Goal: Task Accomplishment & Management: Complete application form

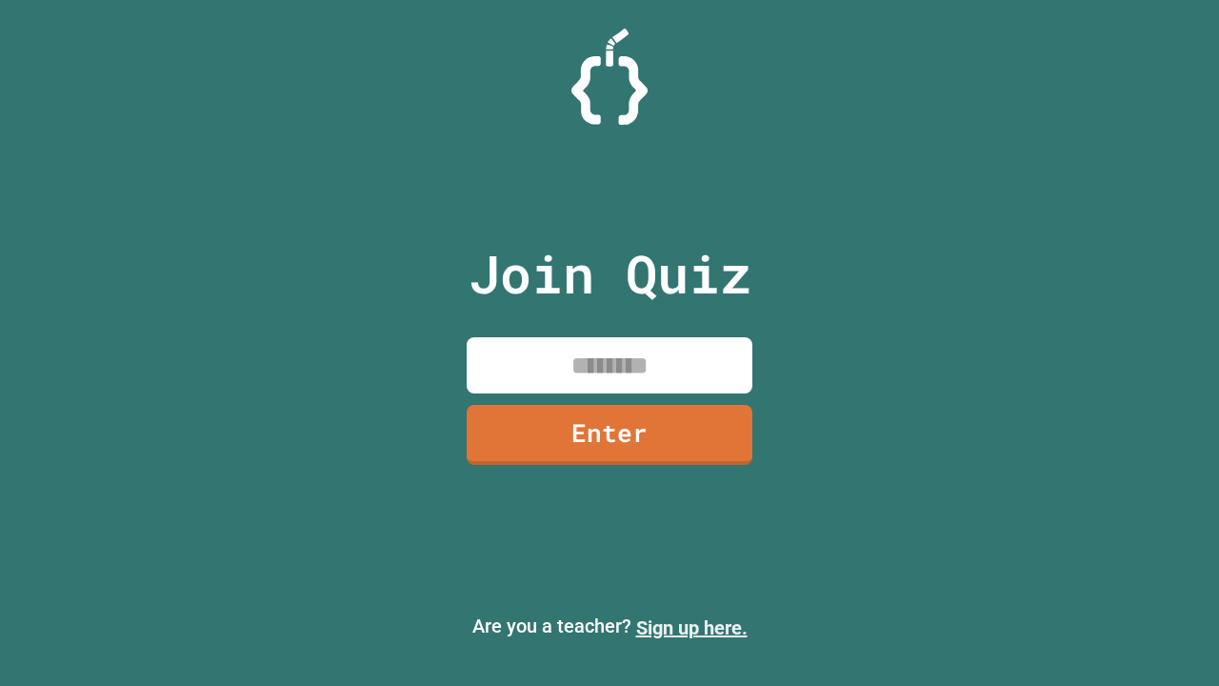
click at [691, 628] on link "Sign up here." at bounding box center [691, 627] width 111 height 23
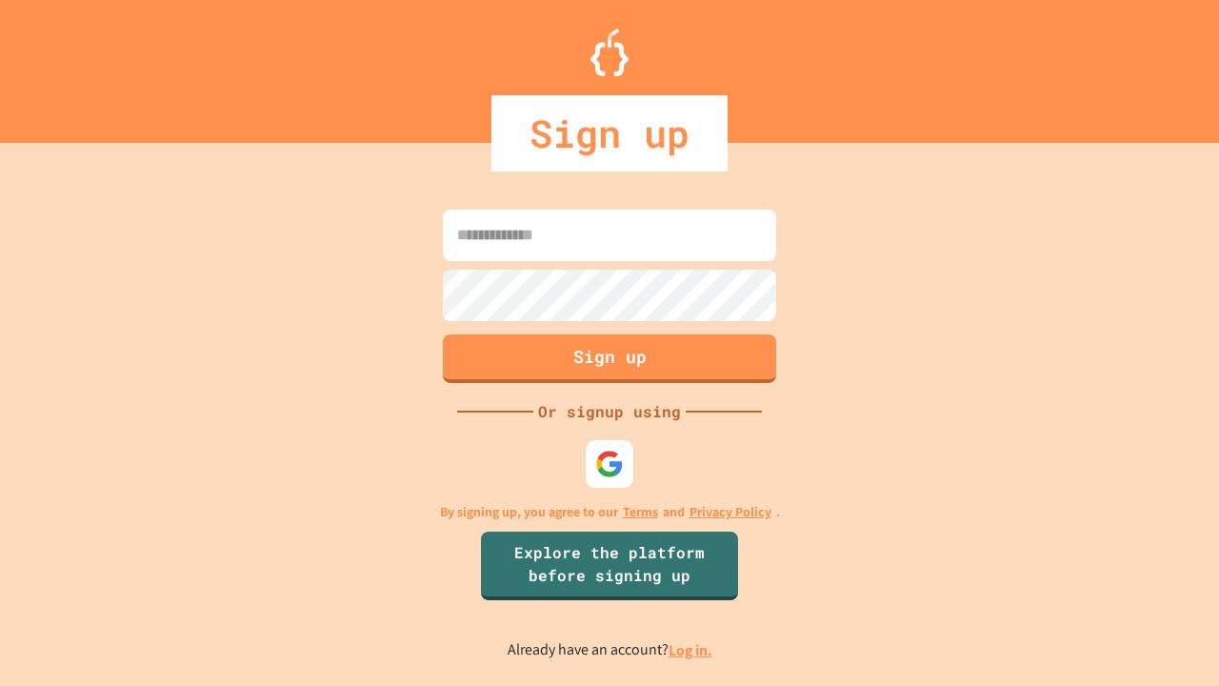
click at [691, 650] on link "Log in." at bounding box center [691, 650] width 44 height 20
